Goal: Information Seeking & Learning: Check status

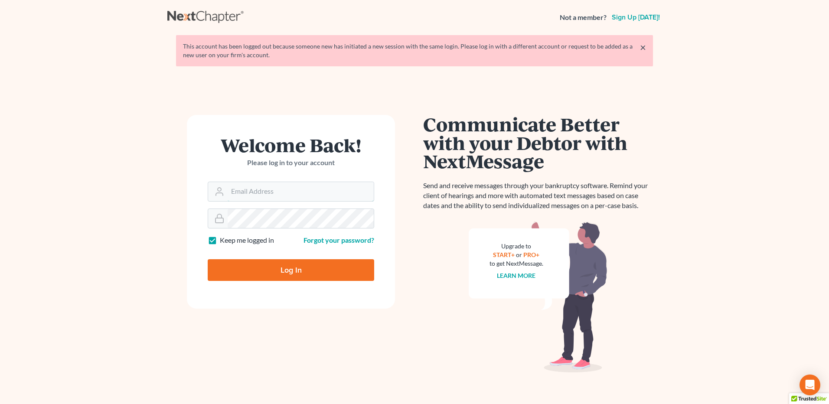
type input "[PERSON_NAME][EMAIL_ADDRESS][DOMAIN_NAME]"
click at [282, 269] on input "Log In" at bounding box center [291, 270] width 167 height 22
type input "Thinking..."
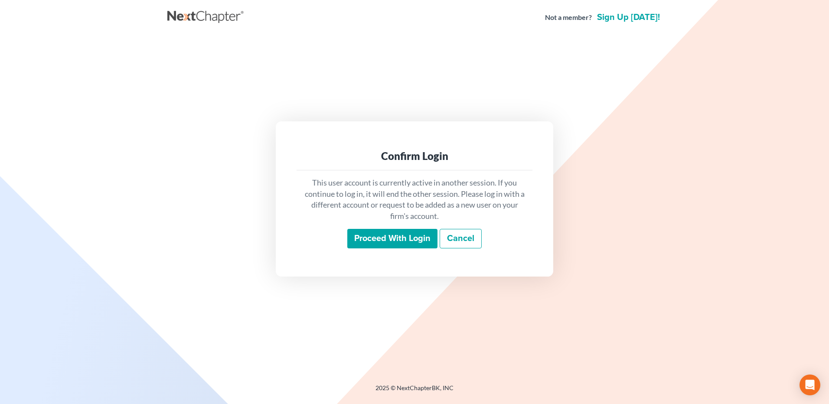
click at [372, 233] on input "Proceed with login" at bounding box center [392, 239] width 90 height 20
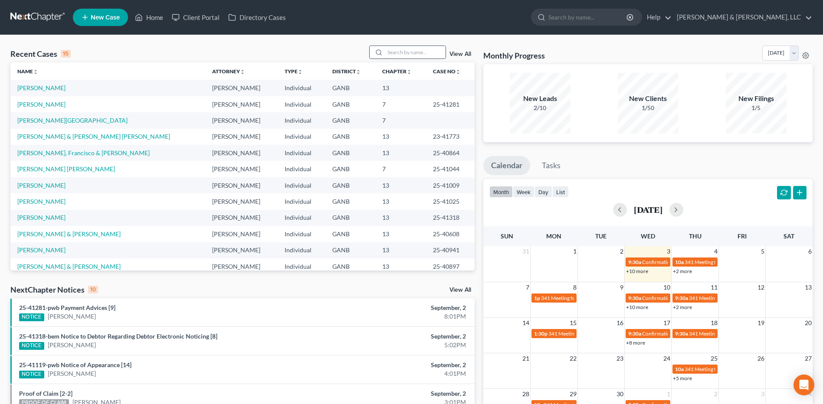
click at [396, 48] on input "search" at bounding box center [415, 52] width 61 height 13
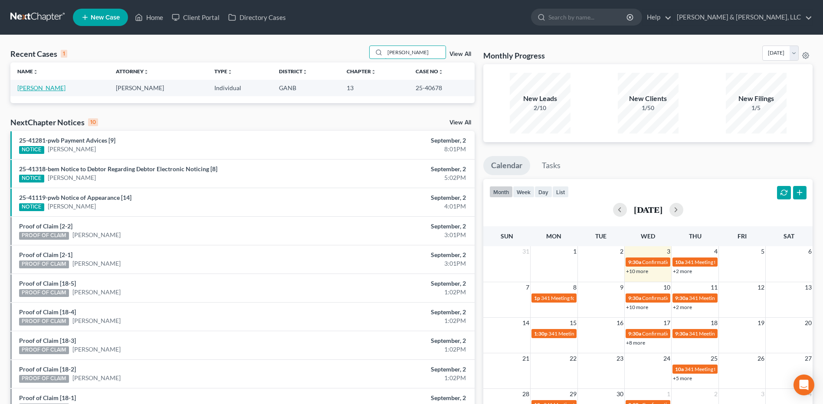
type input "bono"
click at [35, 88] on link "Bono, Dorothy" at bounding box center [41, 87] width 48 height 7
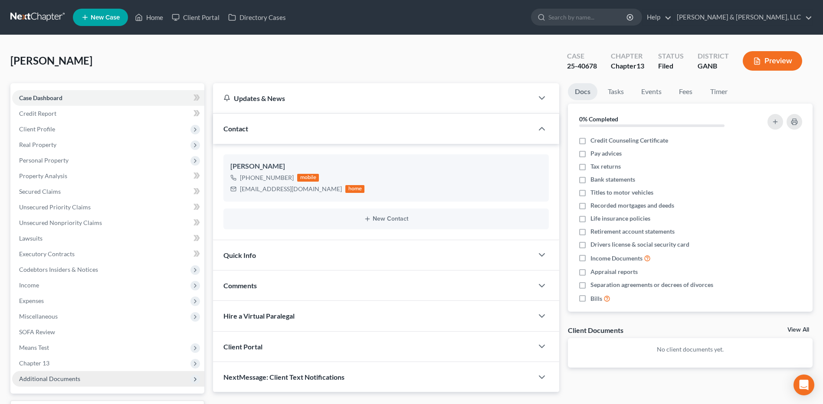
click at [52, 376] on span "Additional Documents" at bounding box center [49, 378] width 61 height 7
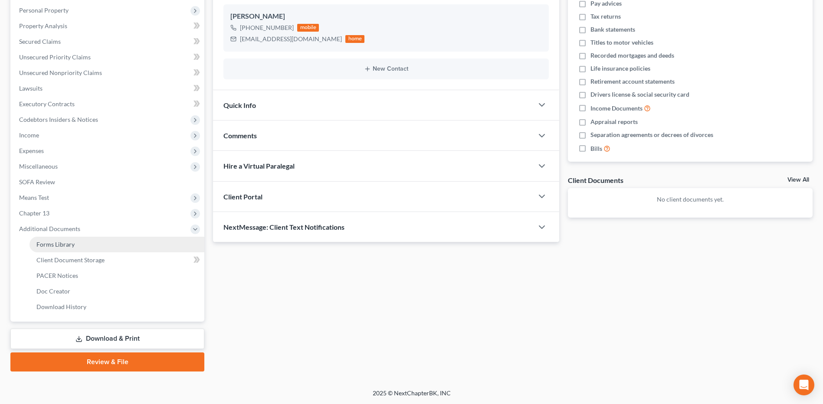
scroll to position [151, 0]
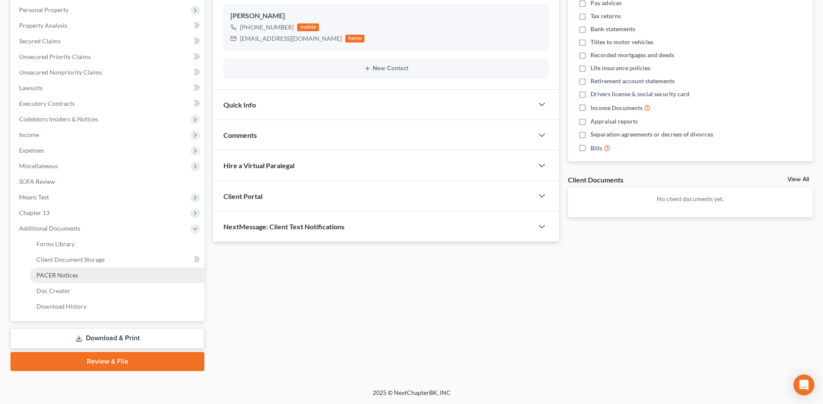
click at [75, 282] on link "PACER Notices" at bounding box center [116, 276] width 175 height 16
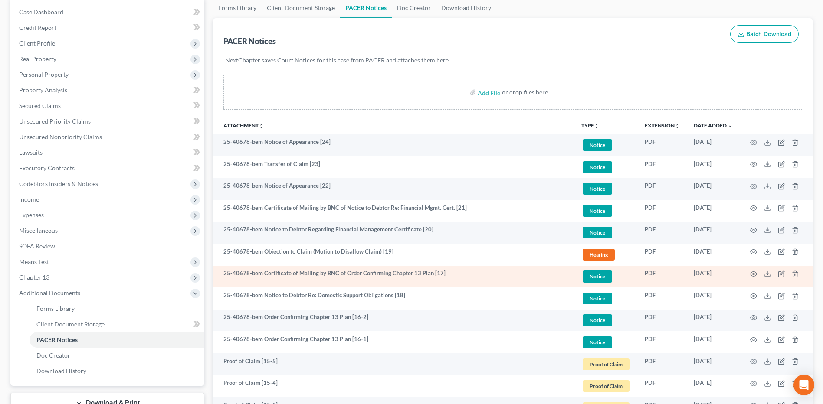
scroll to position [87, 0]
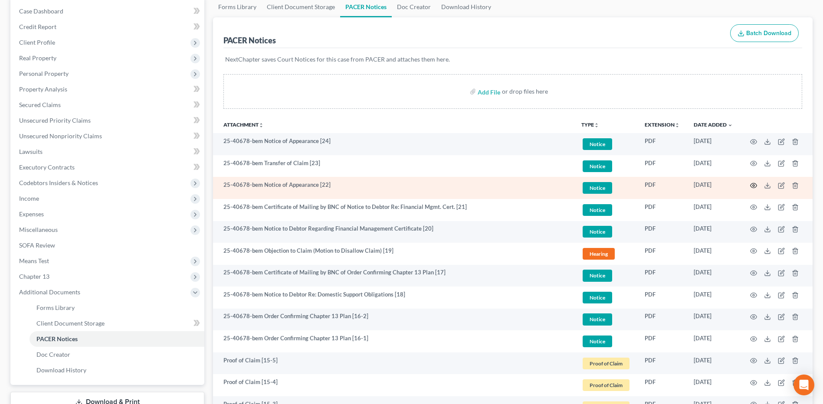
click at [753, 187] on circle "button" at bounding box center [754, 186] width 2 height 2
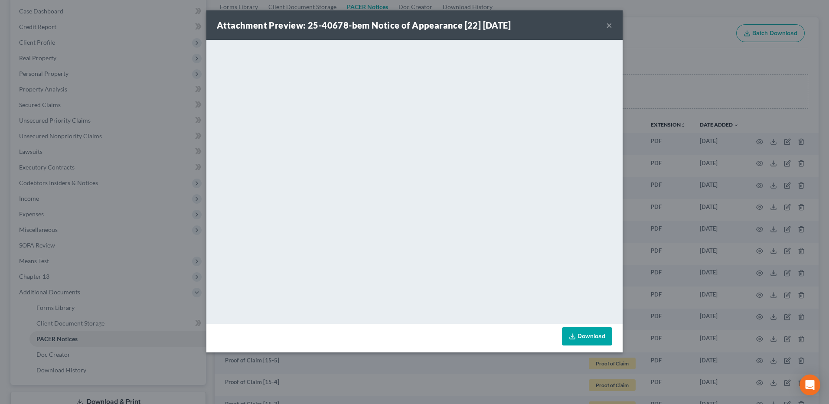
click at [610, 26] on button "×" at bounding box center [609, 25] width 6 height 10
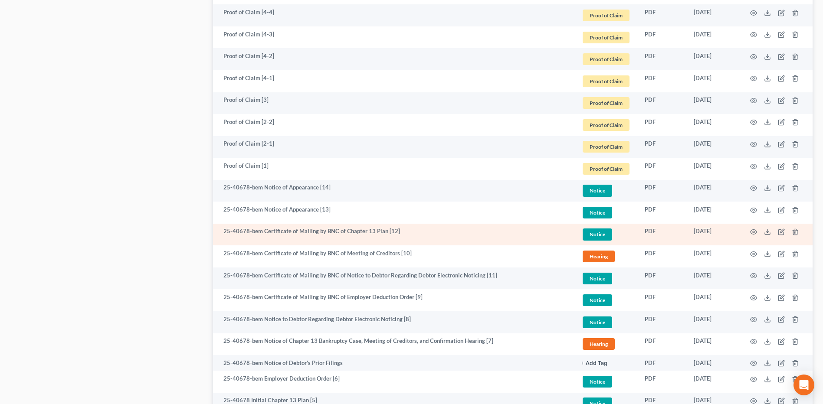
scroll to position [867, 0]
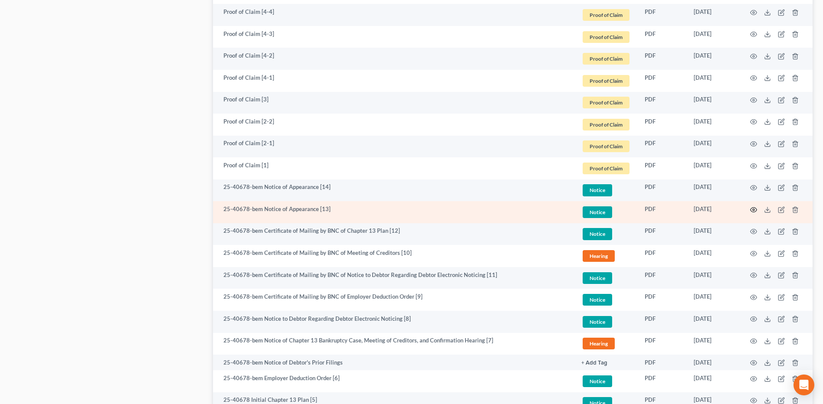
click at [751, 211] on icon "button" at bounding box center [753, 209] width 7 height 5
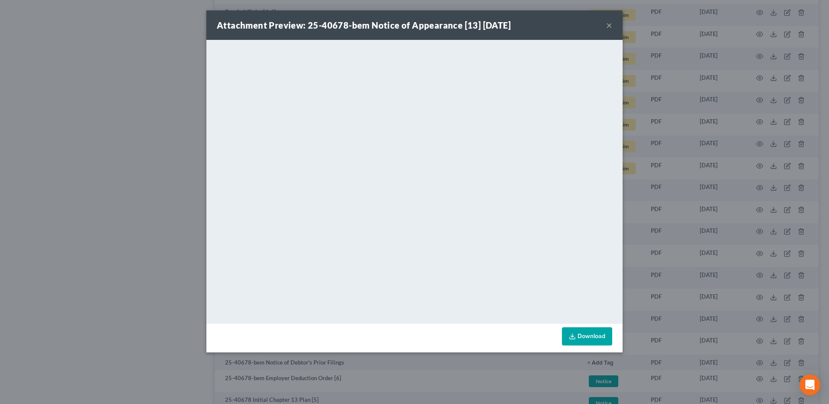
click at [607, 27] on button "×" at bounding box center [609, 25] width 6 height 10
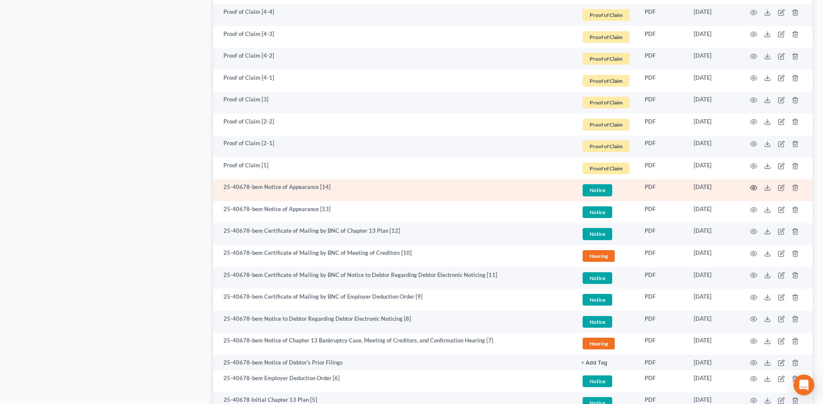
click at [755, 187] on icon "button" at bounding box center [753, 187] width 7 height 7
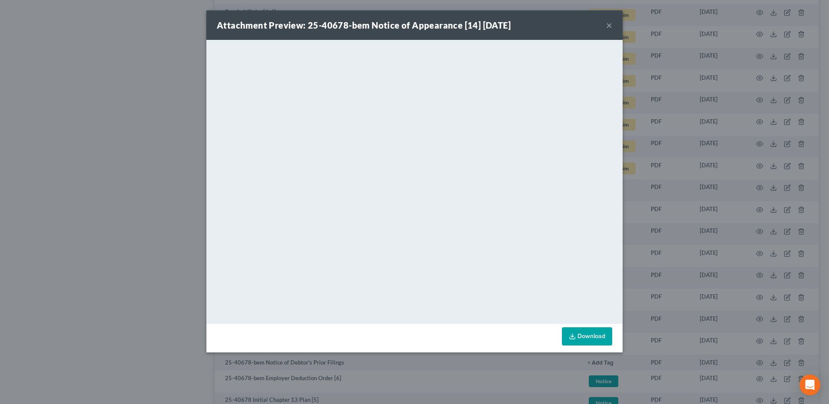
click at [606, 26] on button "×" at bounding box center [609, 25] width 6 height 10
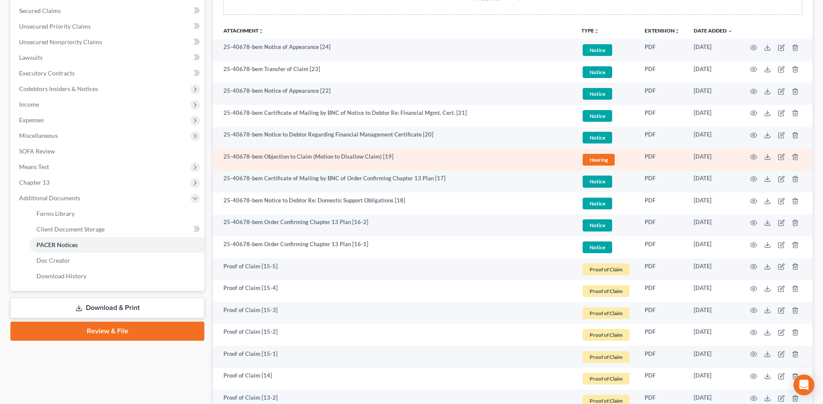
scroll to position [72, 0]
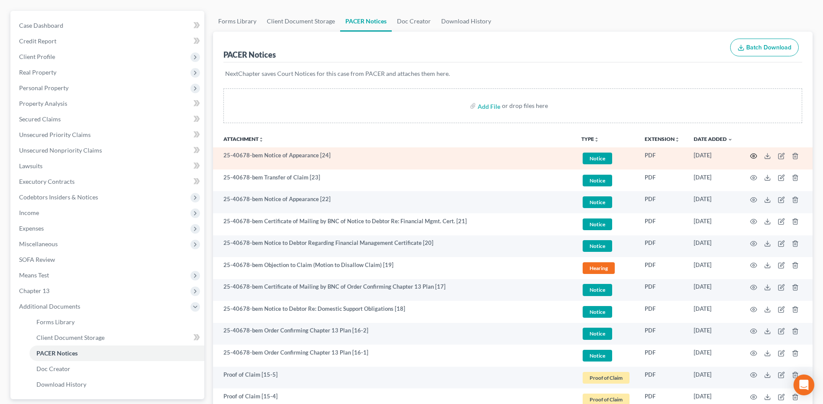
click at [752, 157] on icon "button" at bounding box center [753, 156] width 7 height 7
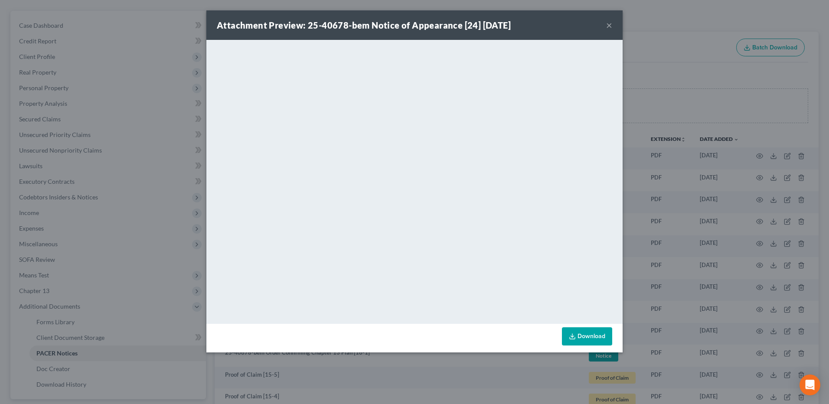
click at [610, 27] on button "×" at bounding box center [609, 25] width 6 height 10
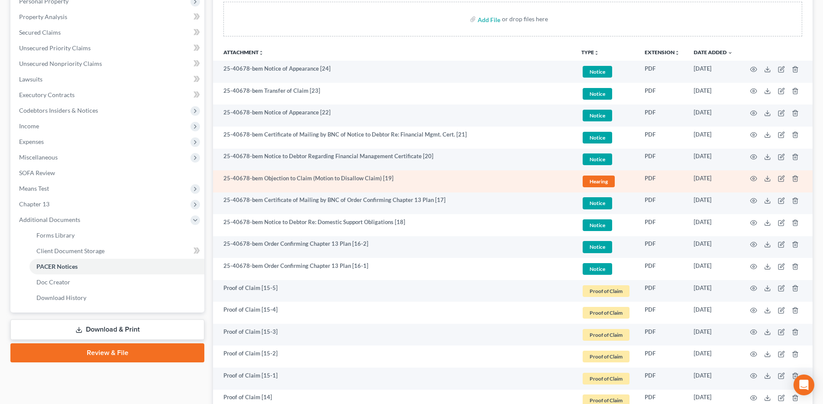
scroll to position [203, 0]
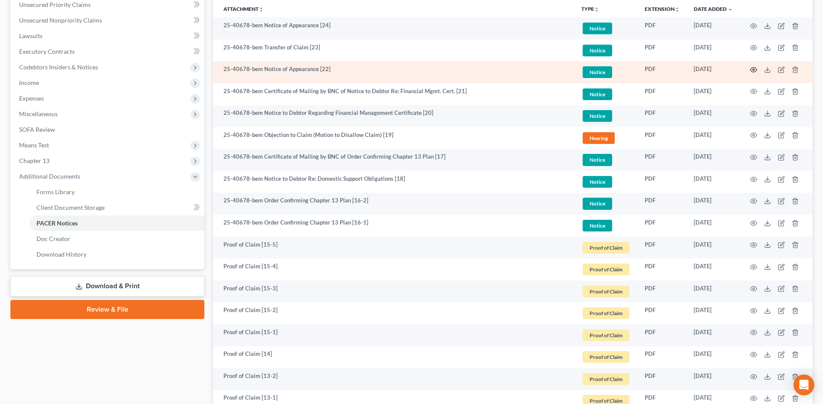
click at [753, 72] on icon "button" at bounding box center [753, 69] width 7 height 7
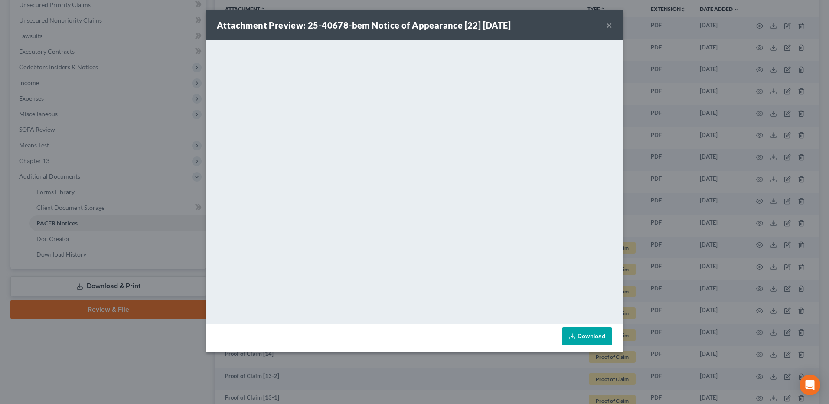
click at [608, 28] on button "×" at bounding box center [609, 25] width 6 height 10
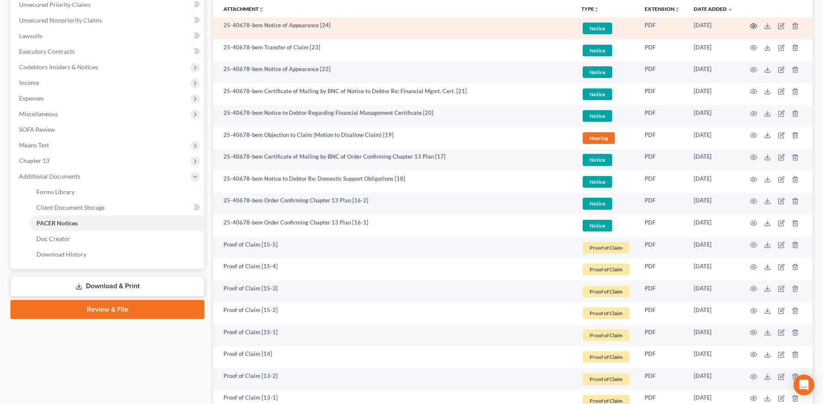
click at [751, 28] on icon "button" at bounding box center [753, 26] width 7 height 7
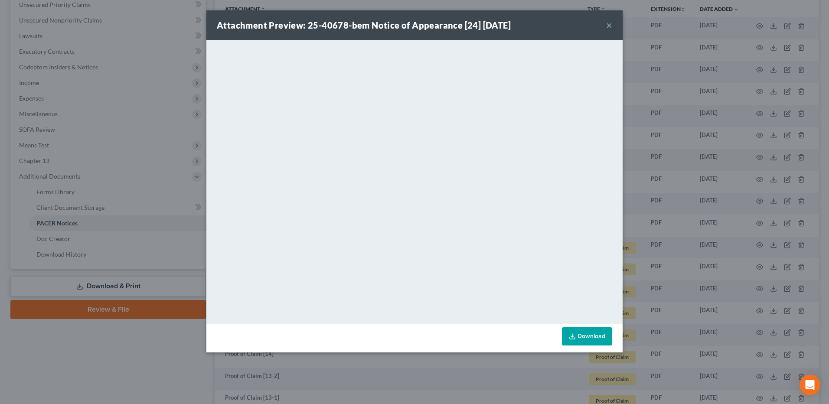
click at [609, 28] on button "×" at bounding box center [609, 25] width 6 height 10
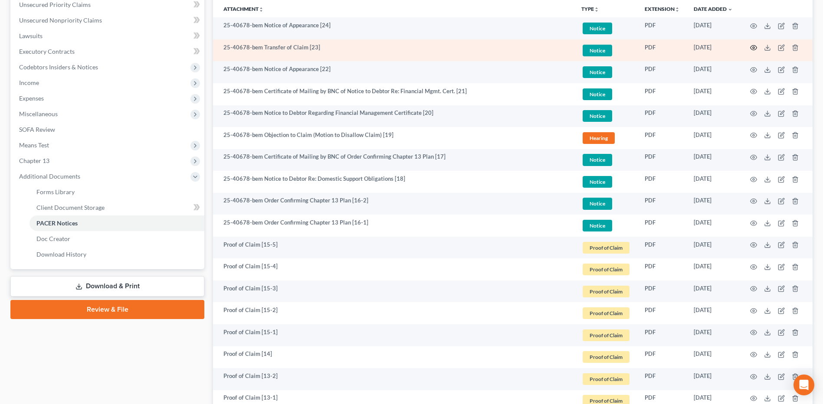
click at [755, 51] on icon "button" at bounding box center [753, 47] width 7 height 7
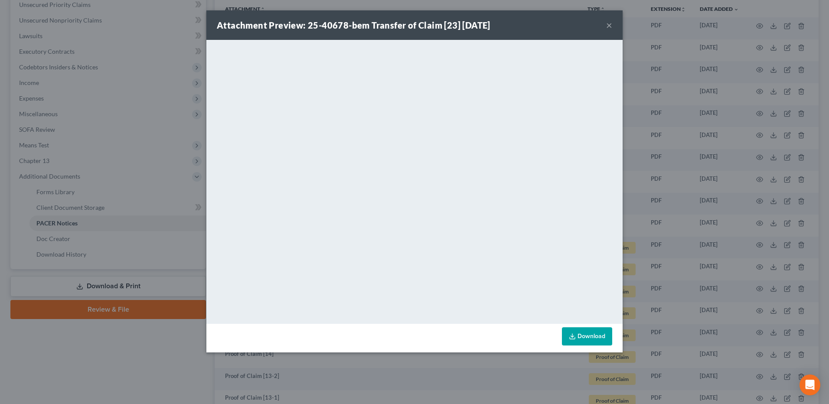
click at [612, 22] on button "×" at bounding box center [609, 25] width 6 height 10
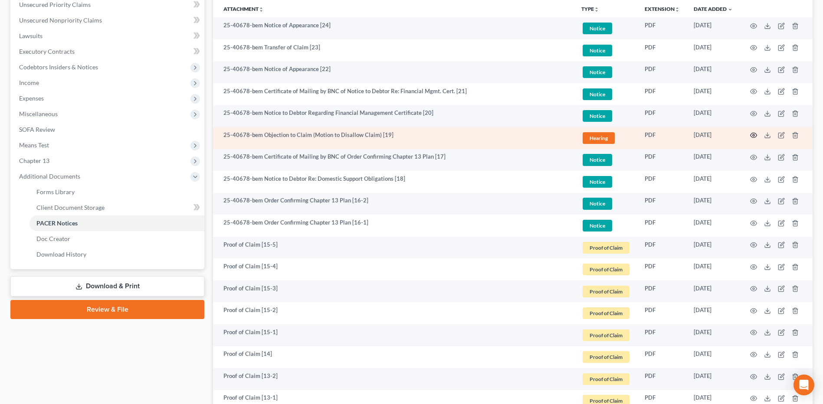
click at [755, 136] on icon "button" at bounding box center [753, 135] width 7 height 7
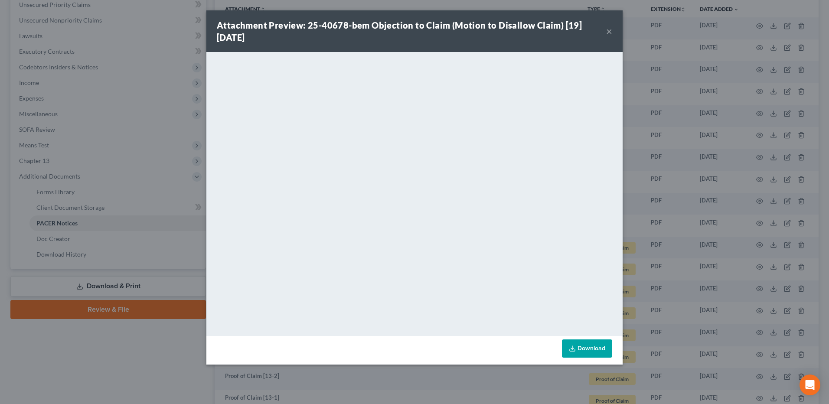
click at [606, 34] on button "×" at bounding box center [609, 31] width 6 height 10
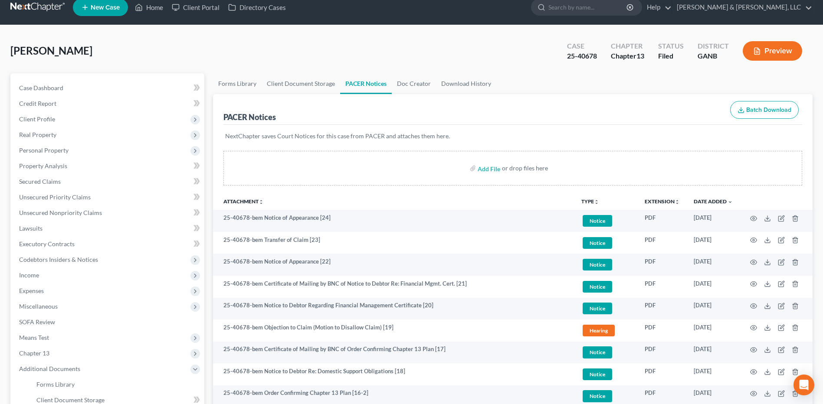
scroll to position [0, 0]
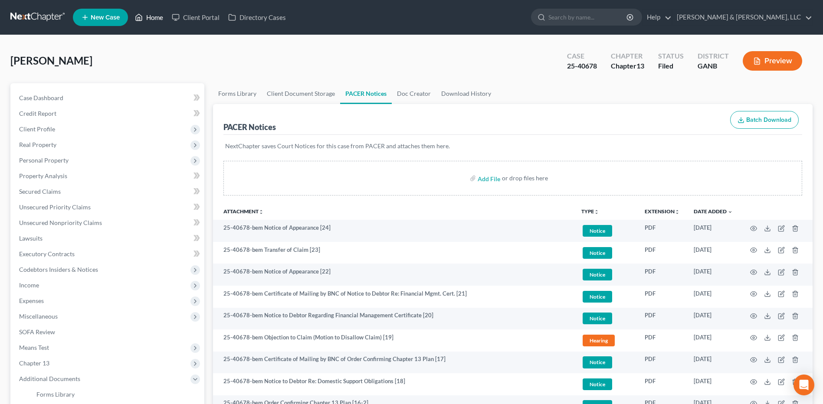
click at [153, 19] on link "Home" at bounding box center [149, 18] width 37 height 16
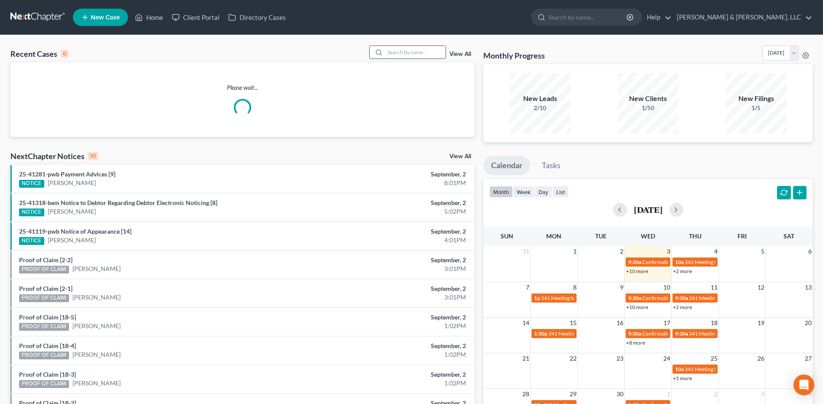
click at [415, 50] on input "search" at bounding box center [415, 52] width 61 height 13
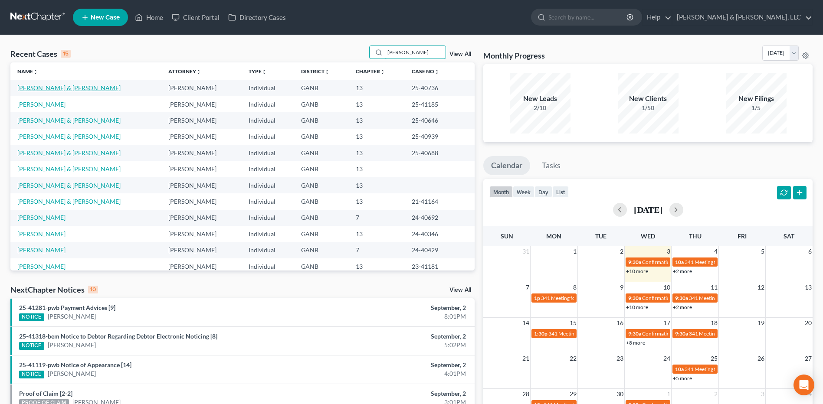
type input "allen"
click at [31, 90] on link "Allen, David & Lena" at bounding box center [68, 87] width 103 height 7
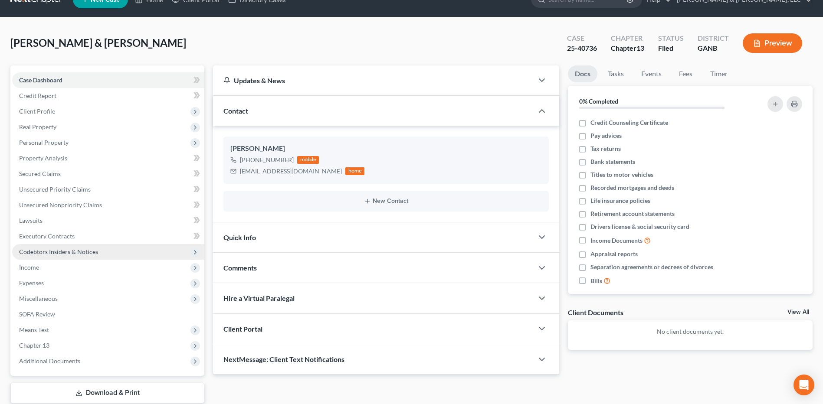
scroll to position [72, 0]
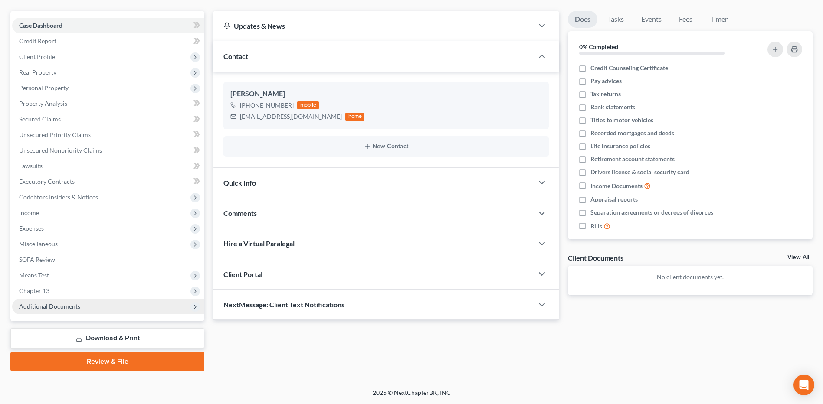
click at [74, 314] on span "Additional Documents" at bounding box center [108, 307] width 192 height 16
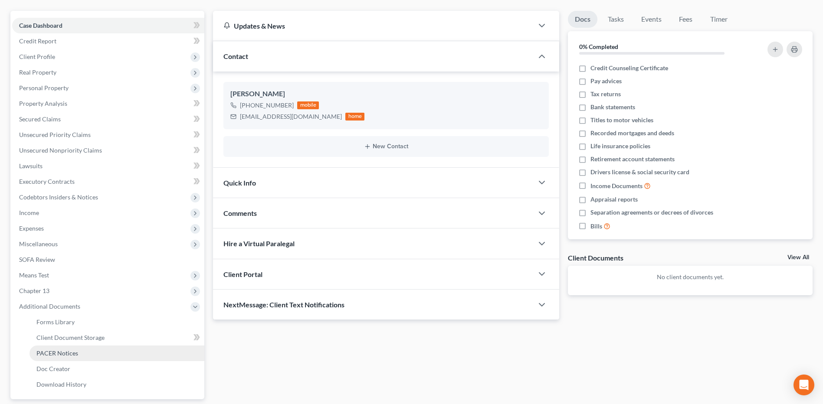
click at [55, 355] on span "PACER Notices" at bounding box center [57, 353] width 42 height 7
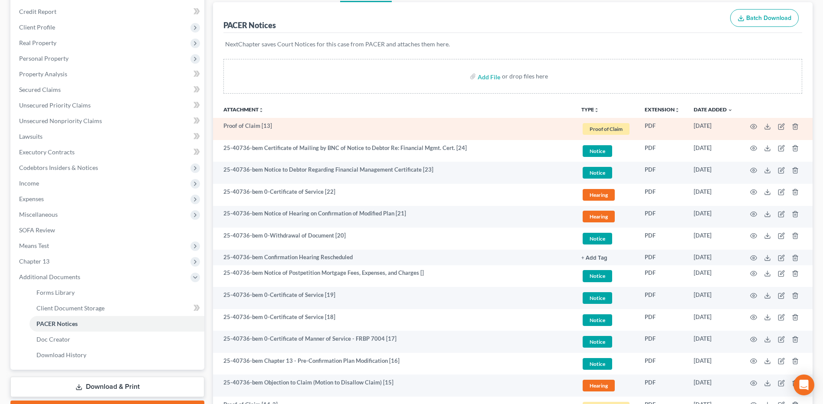
scroll to position [130, 0]
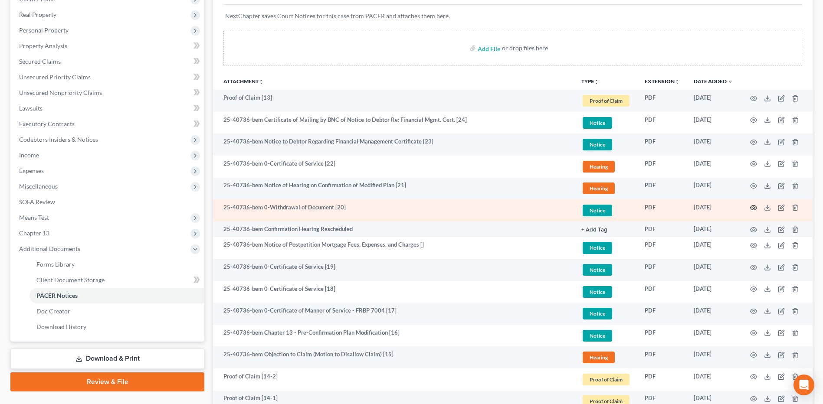
click at [752, 207] on icon "button" at bounding box center [753, 207] width 7 height 7
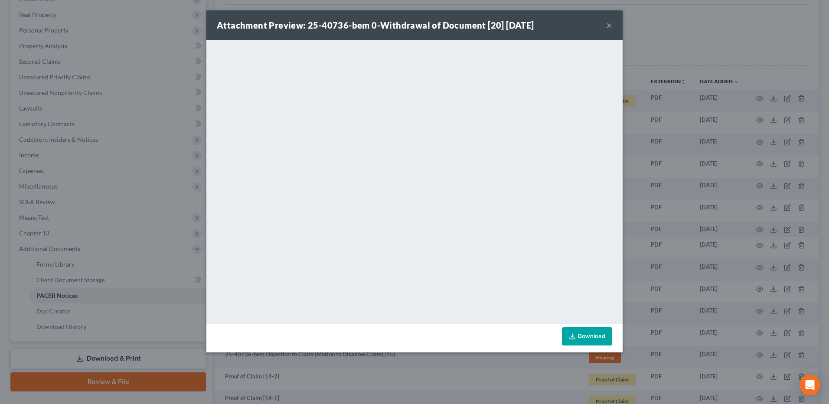
click at [611, 25] on button "×" at bounding box center [609, 25] width 6 height 10
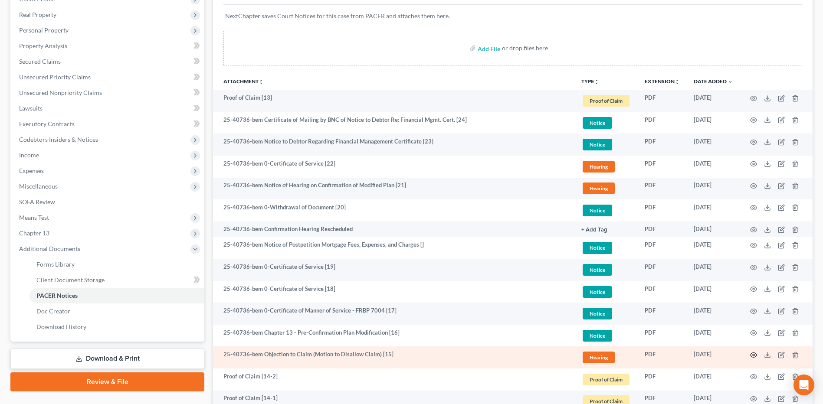
click at [753, 358] on icon "button" at bounding box center [753, 355] width 7 height 7
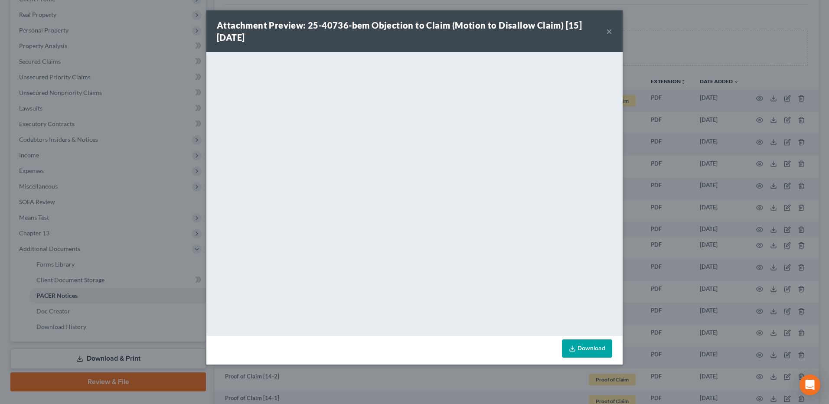
click at [611, 29] on button "×" at bounding box center [609, 31] width 6 height 10
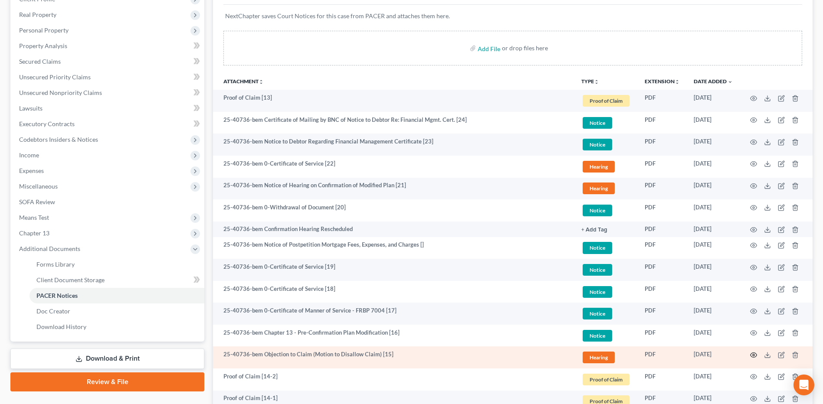
click at [752, 356] on icon "button" at bounding box center [753, 355] width 7 height 7
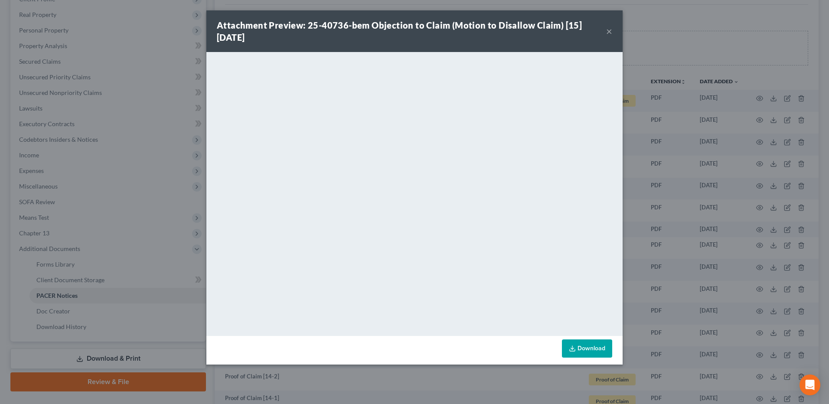
click at [610, 33] on button "×" at bounding box center [609, 31] width 6 height 10
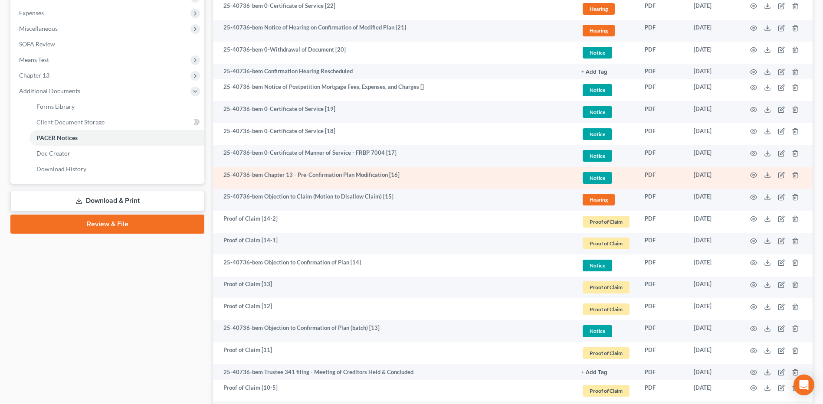
scroll to position [304, 0]
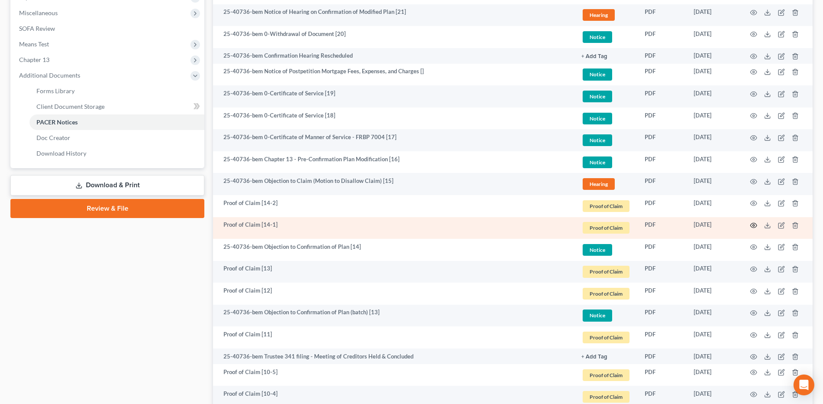
click at [753, 222] on icon "button" at bounding box center [753, 225] width 7 height 7
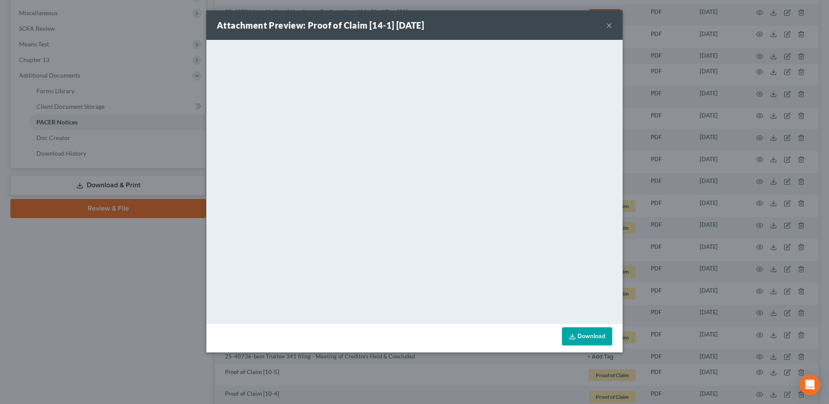
click at [610, 25] on button "×" at bounding box center [609, 25] width 6 height 10
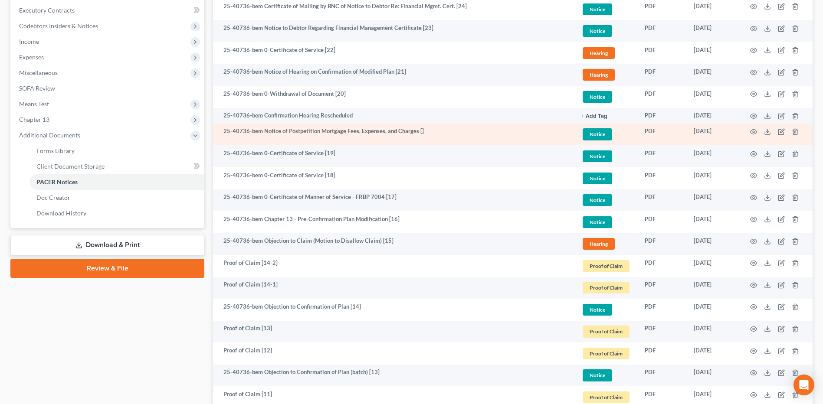
scroll to position [217, 0]
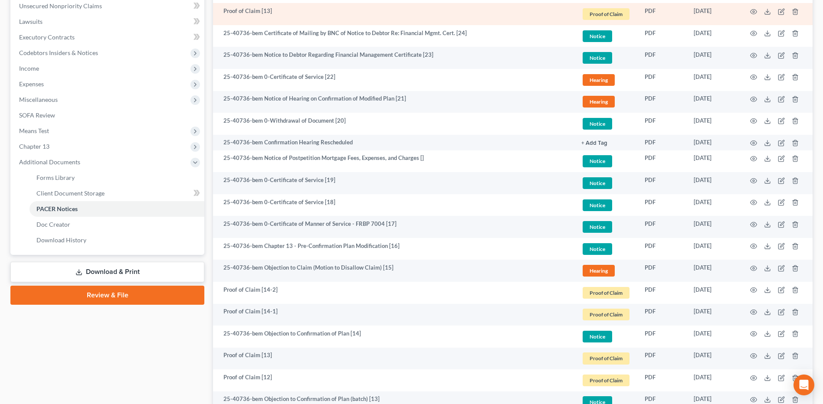
click at [758, 12] on td at bounding box center [776, 14] width 73 height 22
click at [753, 12] on icon "button" at bounding box center [753, 11] width 7 height 7
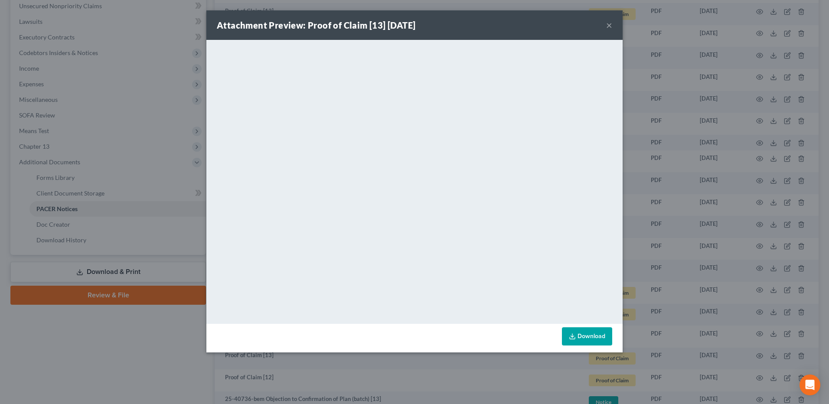
click at [611, 26] on button "×" at bounding box center [609, 25] width 6 height 10
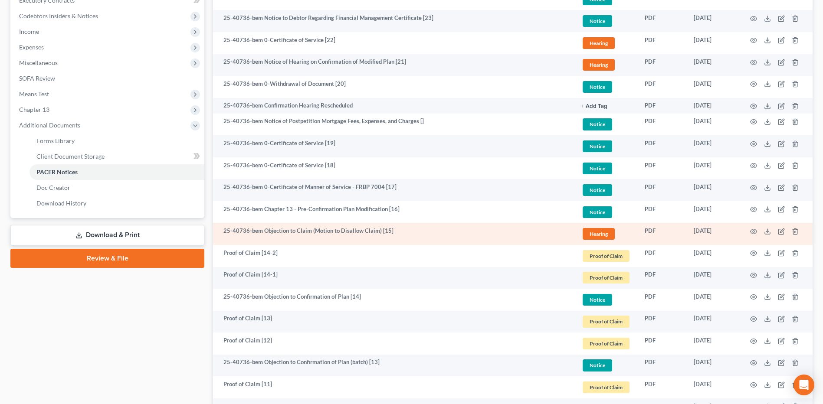
scroll to position [347, 0]
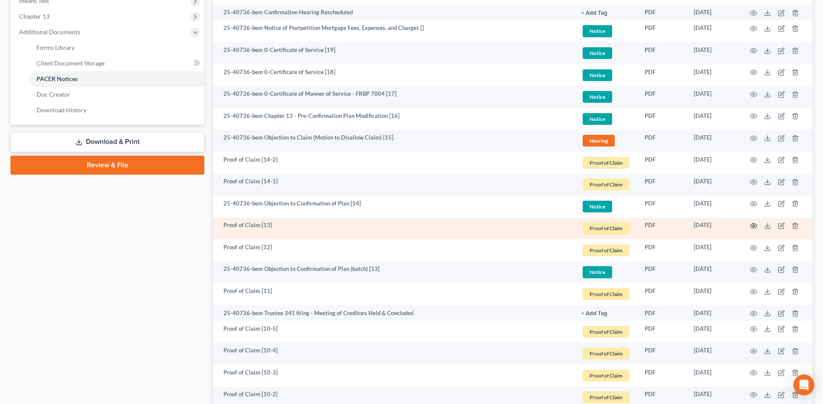
click at [753, 226] on circle "button" at bounding box center [754, 226] width 2 height 2
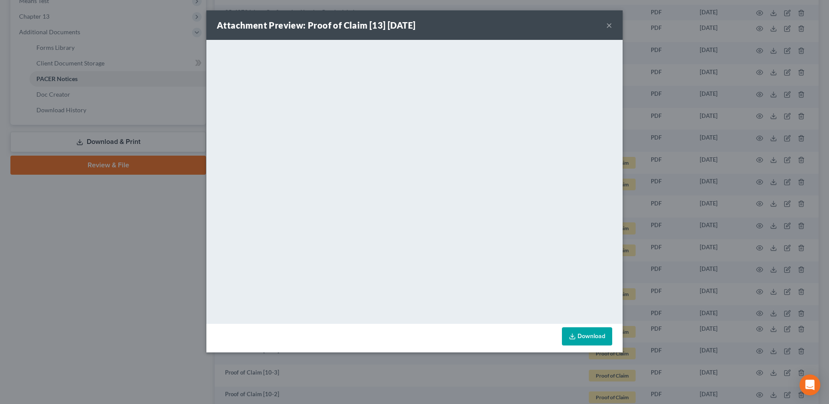
click at [606, 27] on button "×" at bounding box center [609, 25] width 6 height 10
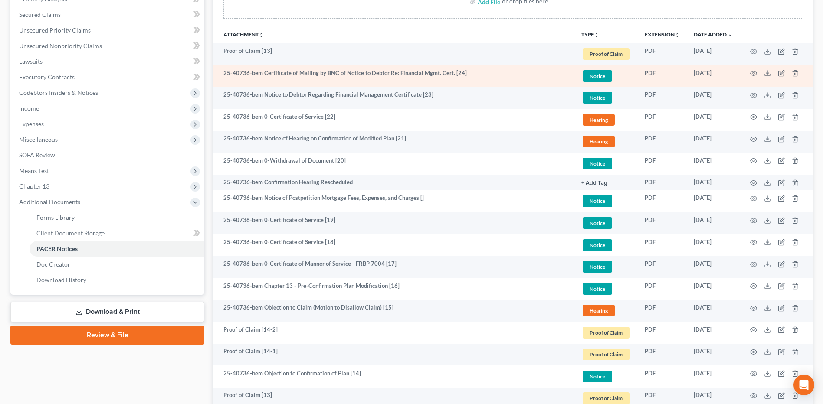
scroll to position [173, 0]
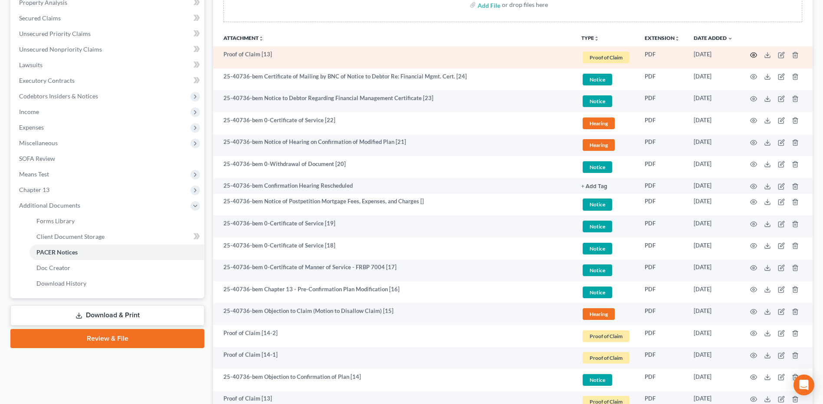
click at [751, 58] on icon "button" at bounding box center [753, 55] width 7 height 7
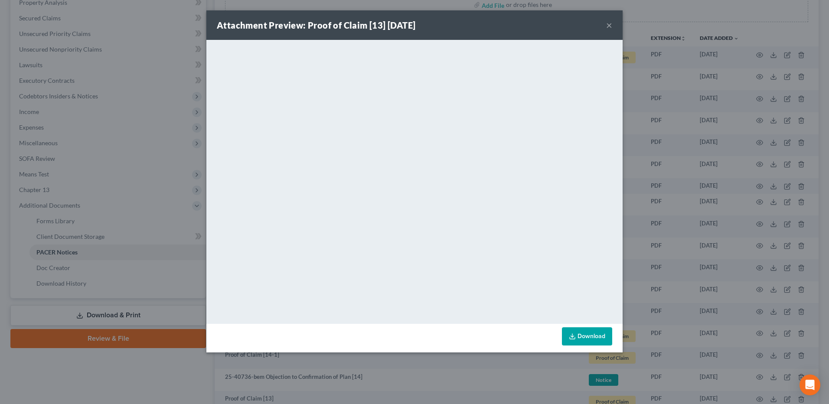
click at [609, 26] on button "×" at bounding box center [609, 25] width 6 height 10
